Goal: Transaction & Acquisition: Purchase product/service

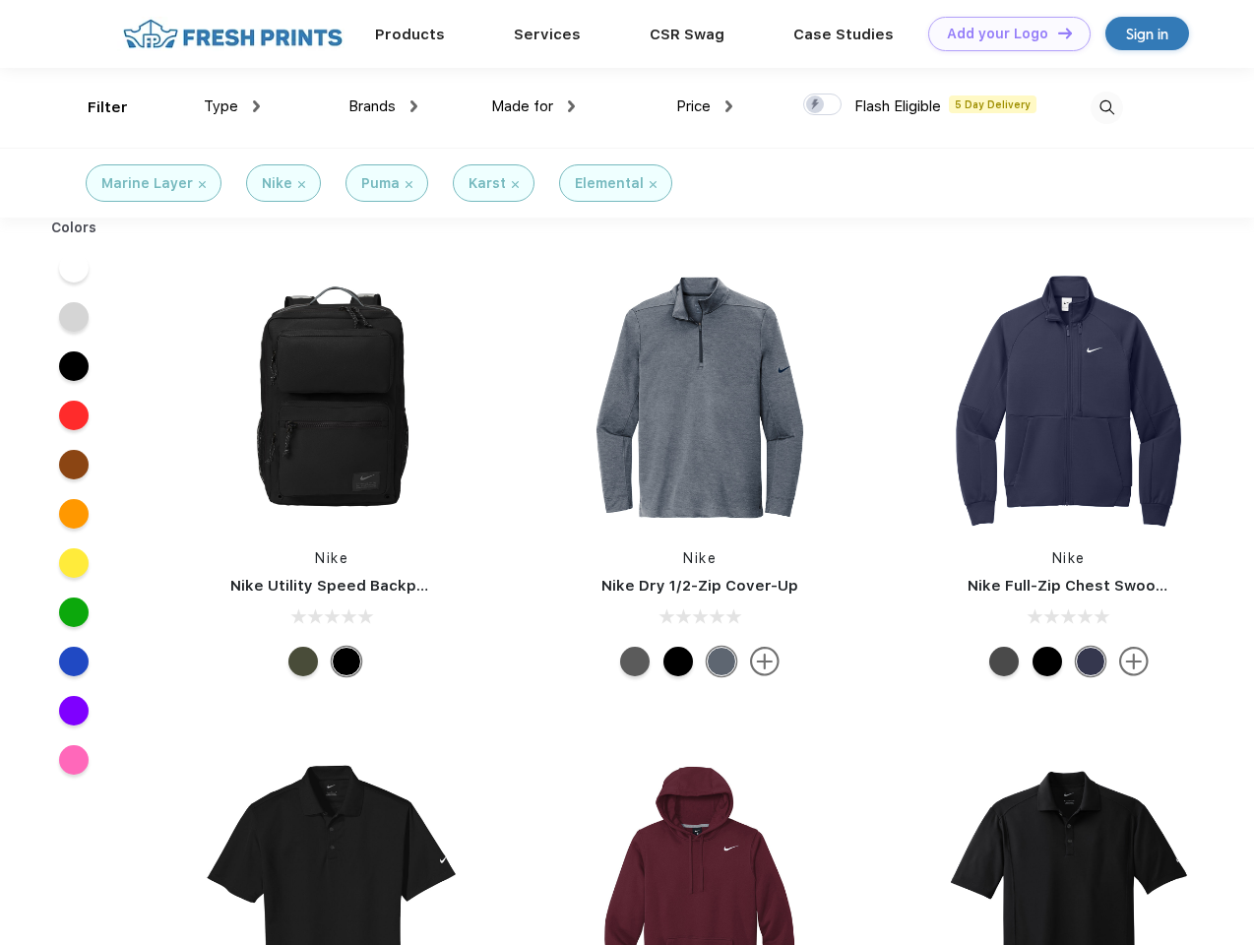
click at [1002, 33] on link "Add your Logo Design Tool" at bounding box center [1009, 34] width 162 height 34
click at [0, 0] on div "Design Tool" at bounding box center [0, 0] width 0 height 0
click at [1056, 32] on link "Add your Logo Design Tool" at bounding box center [1009, 34] width 162 height 34
click at [94, 107] on div "Filter" at bounding box center [108, 107] width 40 height 23
click at [232, 106] on span "Type" at bounding box center [221, 106] width 34 height 18
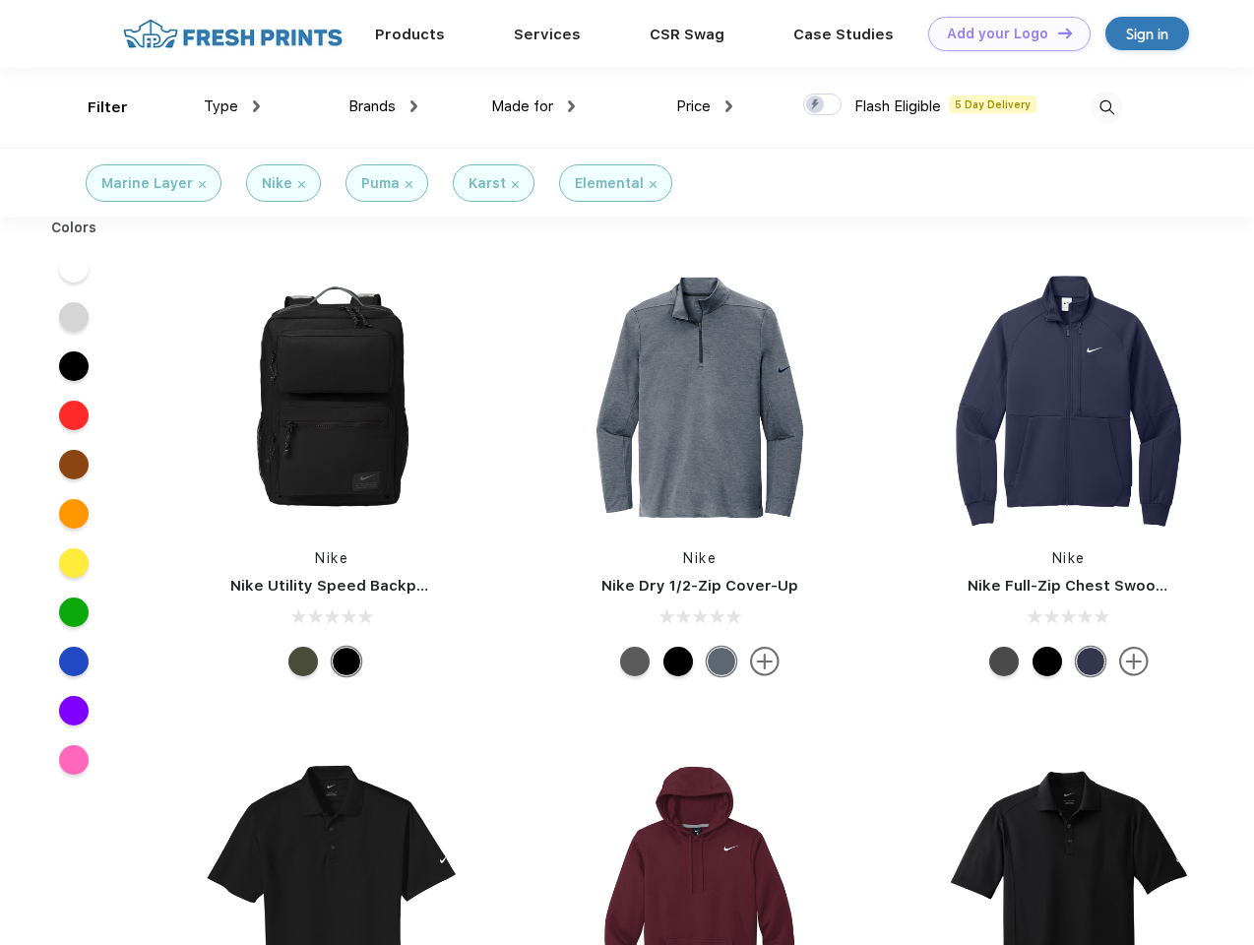
click at [383, 106] on span "Brands" at bounding box center [371, 106] width 47 height 18
click at [533, 106] on span "Made for" at bounding box center [522, 106] width 62 height 18
click at [704, 106] on span "Price" at bounding box center [693, 106] width 34 height 18
click at [823, 105] on div at bounding box center [822, 104] width 38 height 22
click at [816, 105] on input "checkbox" at bounding box center [809, 98] width 13 height 13
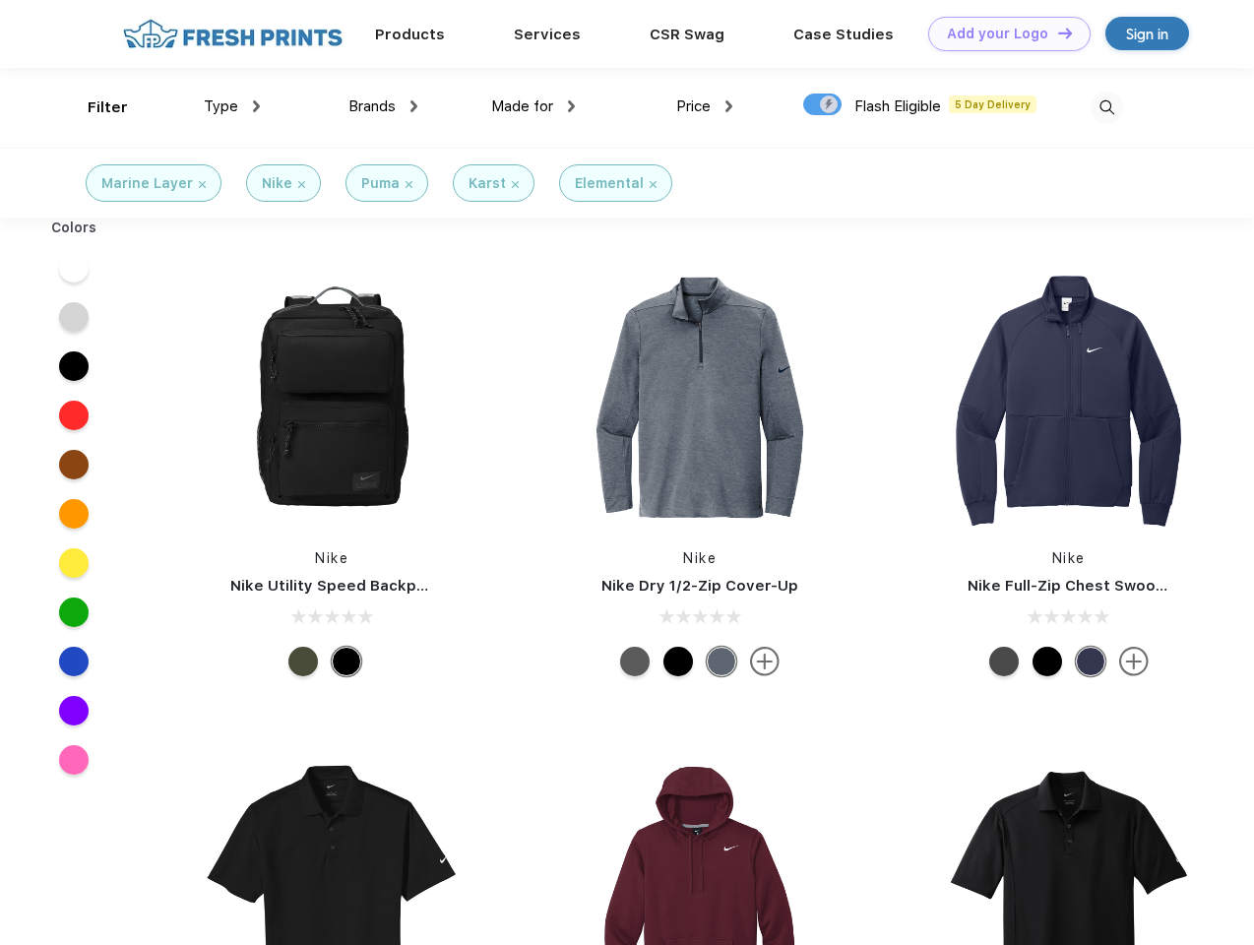
click at [1106, 107] on img at bounding box center [1106, 108] width 32 height 32
